Goal: Task Accomplishment & Management: Use online tool/utility

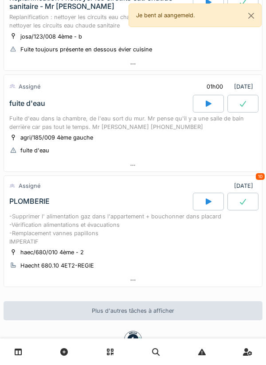
scroll to position [125, 0]
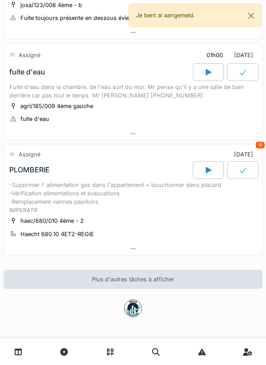
click at [123, 250] on div at bounding box center [133, 248] width 258 height 13
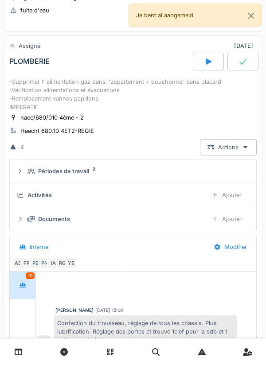
scroll to position [221, 0]
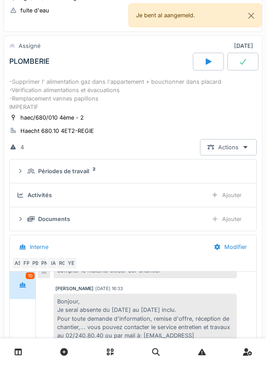
click at [123, 250] on div "Interne" at bounding box center [109, 247] width 195 height 20
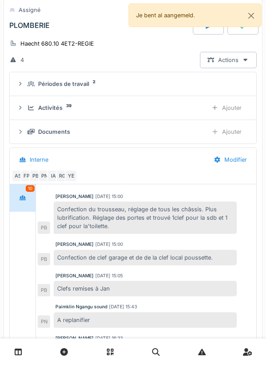
scroll to position [319, 0]
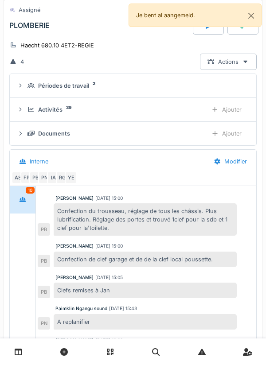
click at [181, 106] on div "Activités 39" at bounding box center [113, 109] width 173 height 8
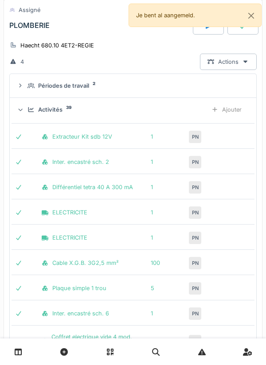
click at [184, 108] on div "Activités 39" at bounding box center [113, 109] width 173 height 8
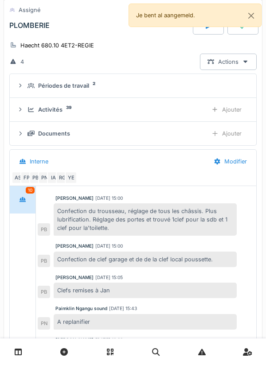
click at [168, 134] on div "Documents" at bounding box center [113, 133] width 173 height 8
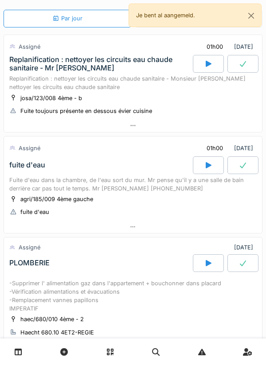
scroll to position [0, 0]
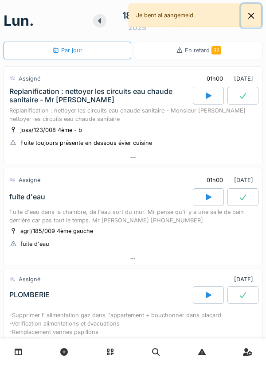
click at [243, 18] on button "Close" at bounding box center [251, 15] width 20 height 23
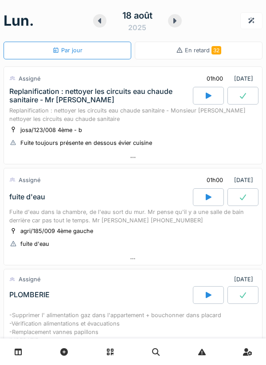
click at [170, 25] on div at bounding box center [174, 20] width 13 height 13
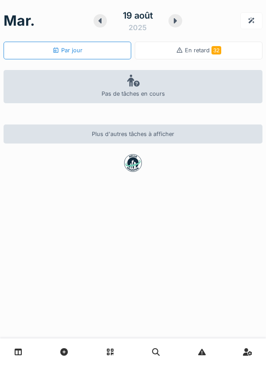
click at [178, 24] on div at bounding box center [174, 20] width 13 height 13
click at [104, 22] on div at bounding box center [100, 20] width 13 height 13
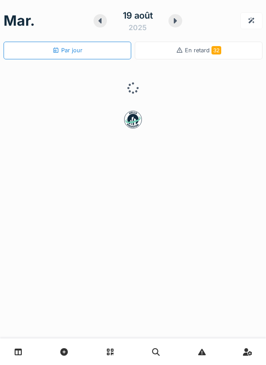
click at [100, 22] on icon at bounding box center [99, 20] width 3 height 5
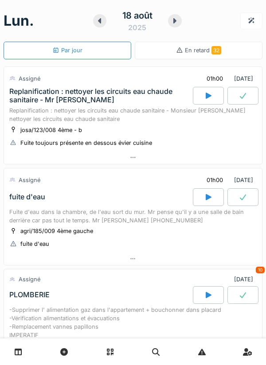
click at [89, 93] on div "Replanification : nettoyer les circuits eau chaude sanitaire - Mr [PERSON_NAME]" at bounding box center [100, 95] width 182 height 17
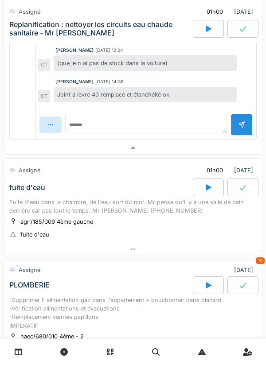
scroll to position [27, 0]
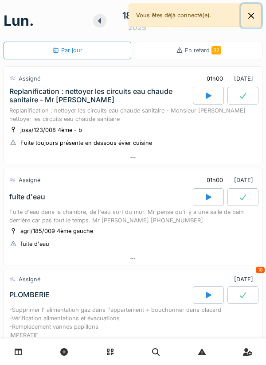
click at [256, 16] on button "Close" at bounding box center [251, 15] width 20 height 23
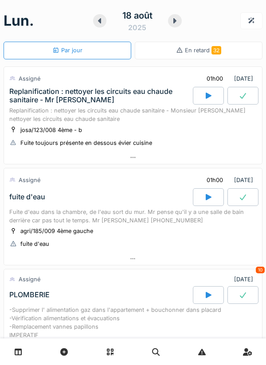
click at [205, 87] on div at bounding box center [208, 96] width 31 height 18
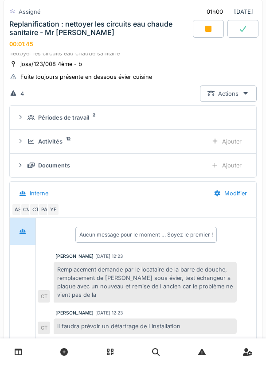
scroll to position [80, 0]
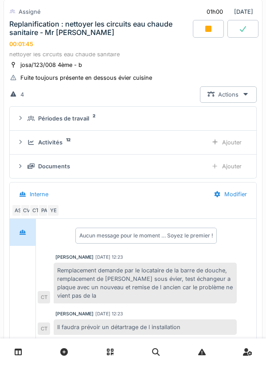
click at [185, 135] on div "Activités 12 Ajouter" at bounding box center [133, 142] width 232 height 16
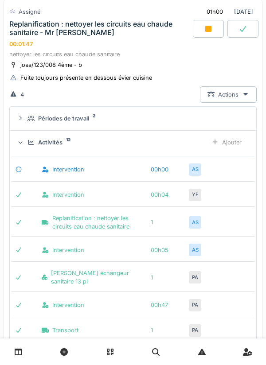
click at [240, 140] on div "Ajouter" at bounding box center [226, 142] width 45 height 16
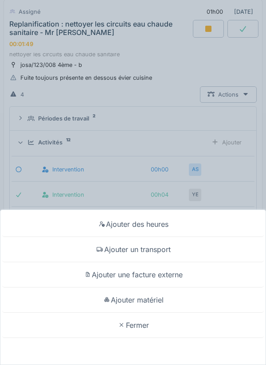
click at [162, 245] on div "Ajouter un transport" at bounding box center [132, 249] width 261 height 25
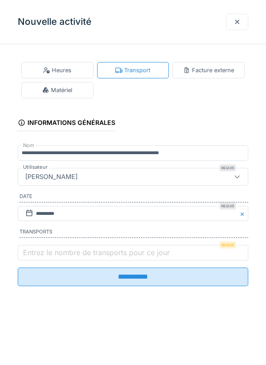
click at [126, 256] on label "Entrez le nombre de transports pour ce jour" at bounding box center [96, 252] width 150 height 11
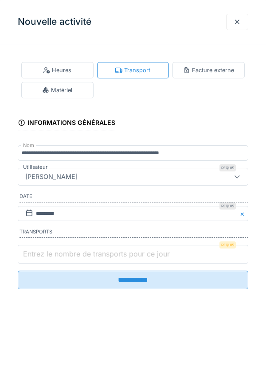
click at [126, 256] on input "Entrez le nombre de transports pour ce jour" at bounding box center [133, 254] width 230 height 19
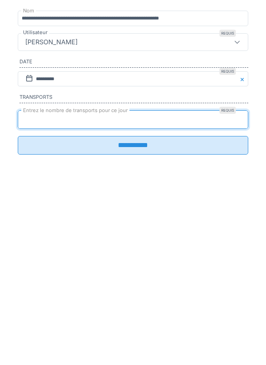
type input "*"
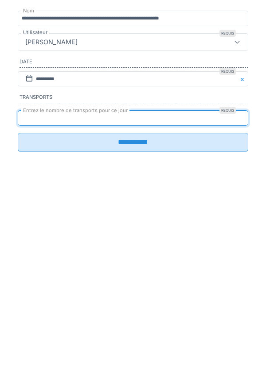
click at [141, 280] on input "**********" at bounding box center [133, 277] width 230 height 19
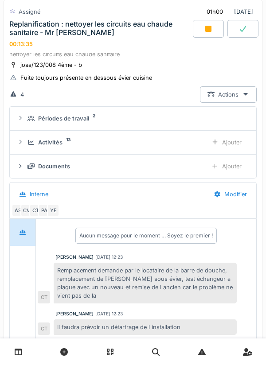
scroll to position [0, 0]
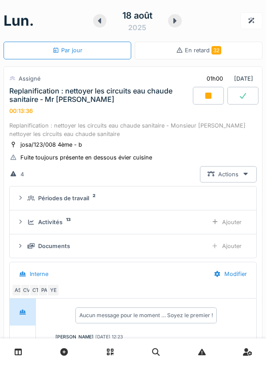
click at [203, 92] on div at bounding box center [208, 96] width 31 height 18
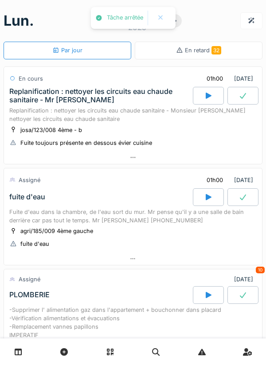
click at [138, 158] on div at bounding box center [133, 157] width 258 height 13
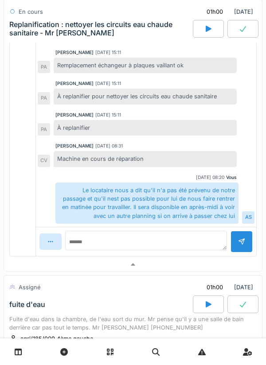
scroll to position [299, 0]
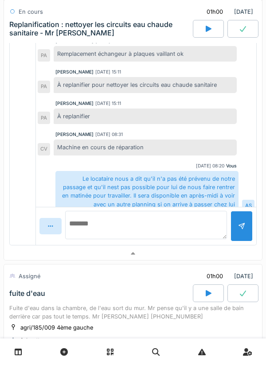
click at [180, 232] on textarea at bounding box center [146, 225] width 162 height 28
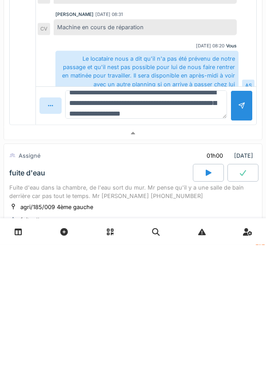
scroll to position [21, 0]
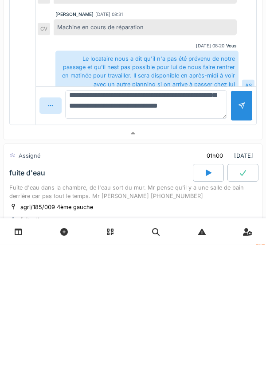
type textarea "**********"
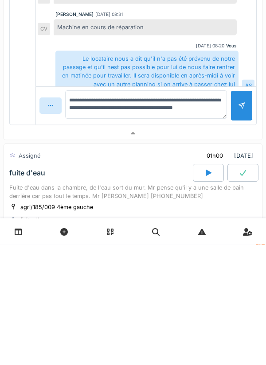
click at [237, 226] on div at bounding box center [241, 226] width 22 height 31
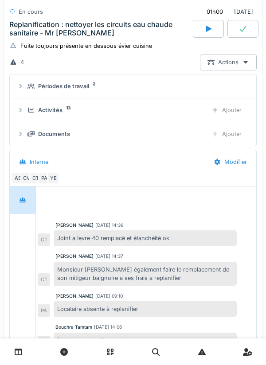
scroll to position [0, 0]
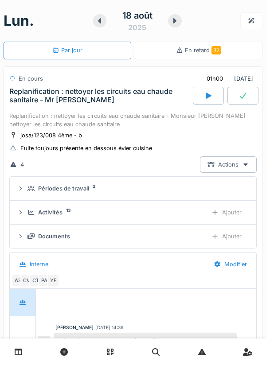
click at [234, 100] on div at bounding box center [242, 96] width 31 height 18
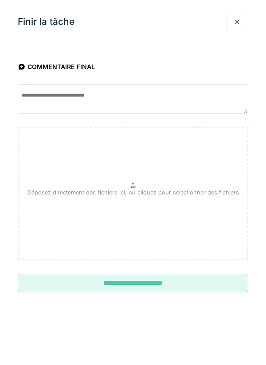
click at [169, 298] on fieldset "**********" at bounding box center [133, 175] width 230 height 248
click at [177, 287] on input "**********" at bounding box center [133, 283] width 230 height 19
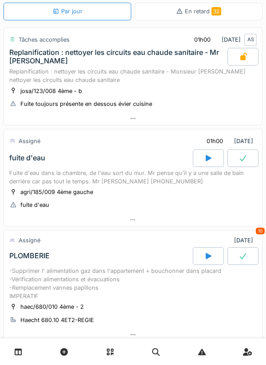
click at [159, 121] on div at bounding box center [133, 118] width 258 height 13
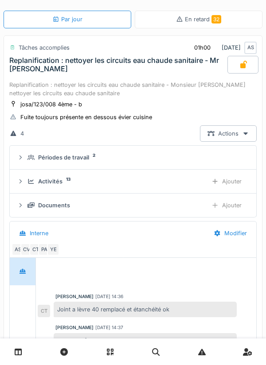
scroll to position [170, 0]
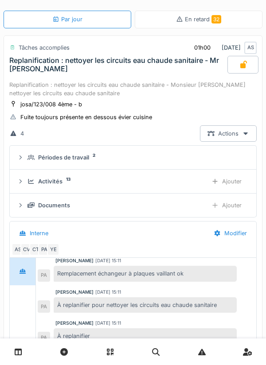
click at [185, 108] on div "josa/123/008 4ème - b Fuite toujours présente en dessous évier cuisine" at bounding box center [132, 111] width 247 height 22
click at [174, 114] on div "josa/123/008 4ème - b Fuite toujours présente en dessous évier cuisine" at bounding box center [132, 111] width 247 height 22
click at [150, 149] on summary "Périodes de travail 2" at bounding box center [132, 157] width 239 height 16
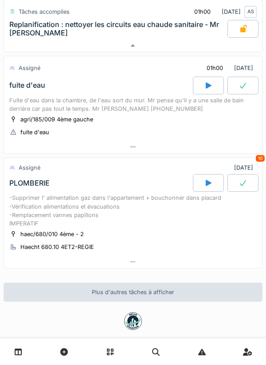
scroll to position [556, 0]
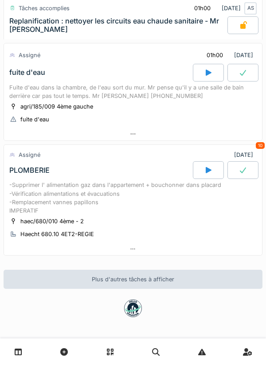
click at [202, 169] on div at bounding box center [208, 170] width 31 height 18
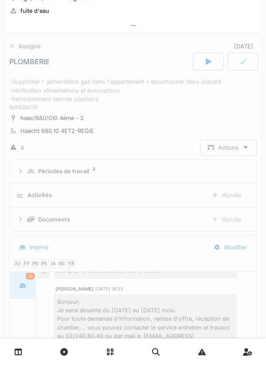
scroll to position [665, 0]
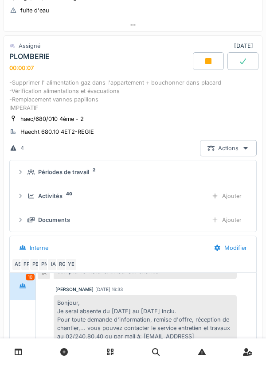
click at [222, 195] on div "Ajouter" at bounding box center [226, 196] width 45 height 16
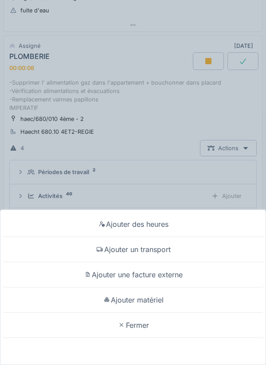
click at [174, 249] on div "Ajouter un transport" at bounding box center [132, 249] width 261 height 25
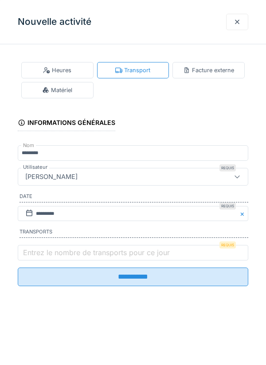
click at [98, 256] on label "Entrez le nombre de transports pour ce jour" at bounding box center [96, 252] width 150 height 11
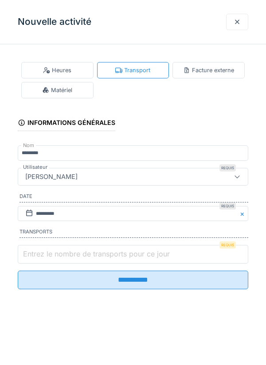
click at [98, 256] on input "Entrez le nombre de transports pour ce jour" at bounding box center [133, 254] width 230 height 19
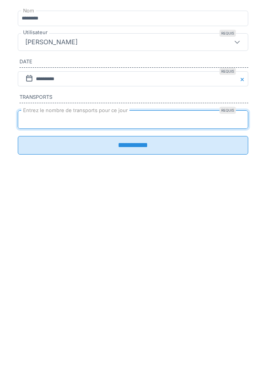
type input "*"
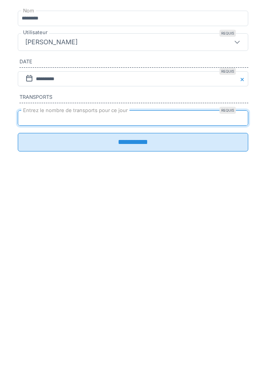
click at [131, 286] on input "**********" at bounding box center [133, 277] width 230 height 19
